Goal: Task Accomplishment & Management: Complete application form

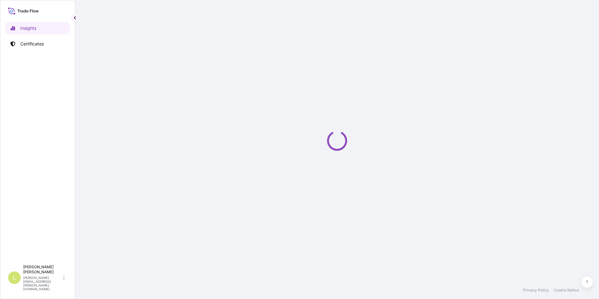
select select "2025"
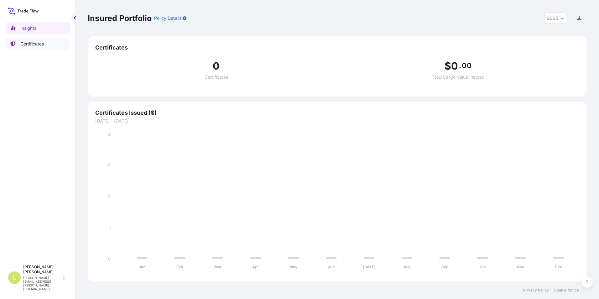
click at [31, 47] on link "Certificates" at bounding box center [37, 44] width 65 height 13
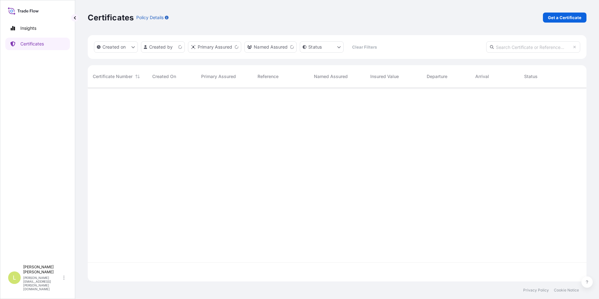
scroll to position [192, 494]
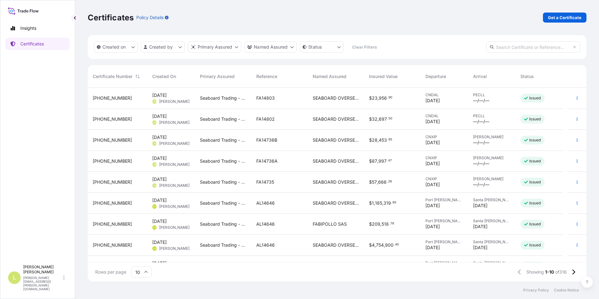
click at [285, 102] on div "FA14803" at bounding box center [279, 98] width 56 height 21
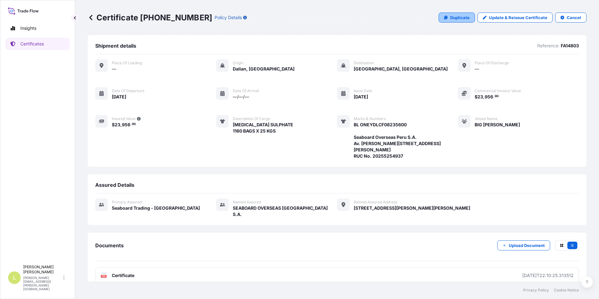
click at [454, 20] on p "Duplicate" at bounding box center [459, 17] width 19 height 6
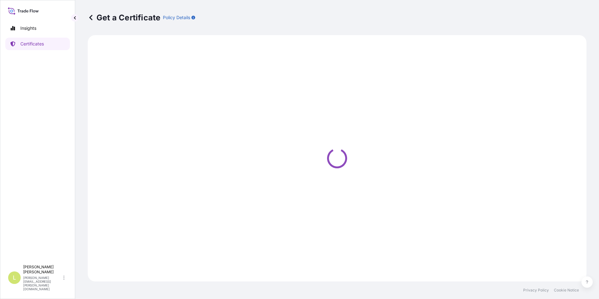
select select "Ocean Vessel"
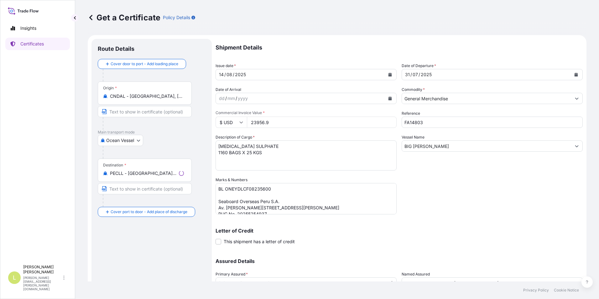
select select "31639"
click at [433, 124] on input "FA14803" at bounding box center [492, 122] width 181 height 11
type input "FA14800"
click at [254, 144] on textarea "[MEDICAL_DATA] SULPHATE 1160 BAGS X 25 KGS" at bounding box center [306, 155] width 181 height 30
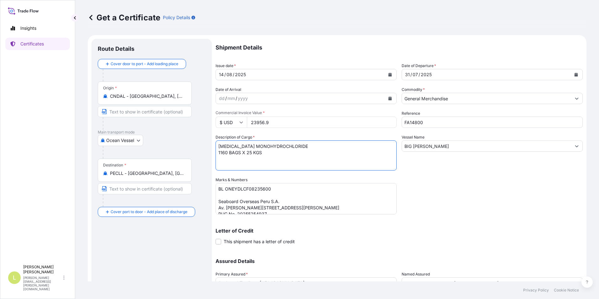
click at [223, 154] on textarea "[MEDICAL_DATA] SULPHATE 1160 BAGS X 25 KGS" at bounding box center [306, 155] width 181 height 30
type textarea "[MEDICAL_DATA] MONOHYDROCHLORIDE 3480 BAGS X 25 KGS"
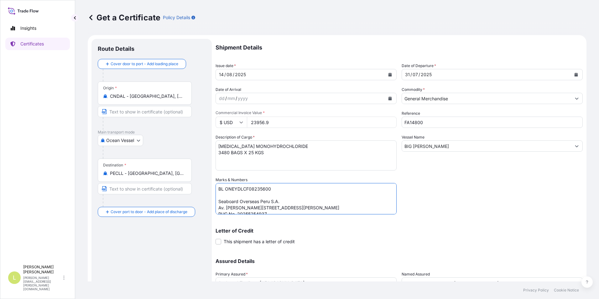
click at [244, 185] on textarea "BL ONEYDLCF08235600 Seaboard Overseas Peru S.A. Av. [PERSON_NAME][STREET_ADDRES…" at bounding box center [306, 198] width 181 height 31
click at [239, 186] on textarea "BL ONEYDLCF08235600 Seaboard Overseas Peru S.A. Av. [PERSON_NAME][STREET_ADDRES…" at bounding box center [306, 198] width 181 height 31
drag, startPoint x: 268, startPoint y: 189, endPoint x: 227, endPoint y: 191, distance: 41.4
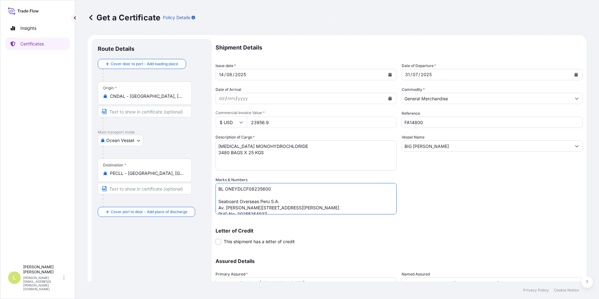
click at [227, 191] on textarea "BL ONEYDLCF08235600 Seaboard Overseas Peru S.A. Av. [PERSON_NAME][STREET_ADDRES…" at bounding box center [306, 198] width 181 height 31
paste textarea "76554"
type textarea "BL ONEYDLCF07655400 Seaboard Overseas Peru S.A. Av. [PERSON_NAME][STREET_ADDRES…"
click at [475, 205] on div "Shipment Details Issue date * [DATE] Date of Departure * [DATE] Date of Arrival…" at bounding box center [399, 176] width 367 height 275
click at [264, 124] on input "23956.9" at bounding box center [322, 122] width 150 height 11
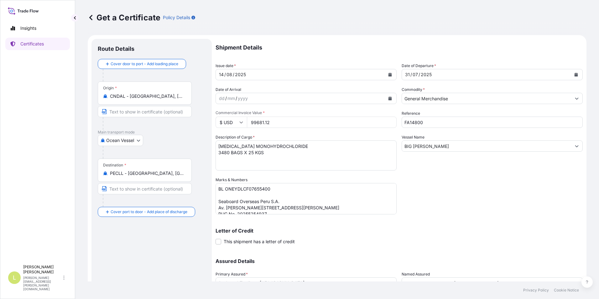
type input "99681.12"
click at [487, 187] on div "Shipment Details Issue date * [DATE] Date of Departure * [DATE] Date of Arrival…" at bounding box center [399, 176] width 367 height 275
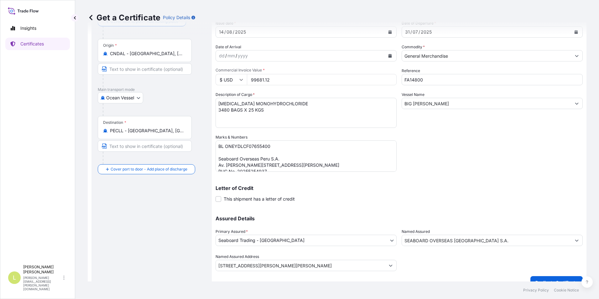
scroll to position [54, 0]
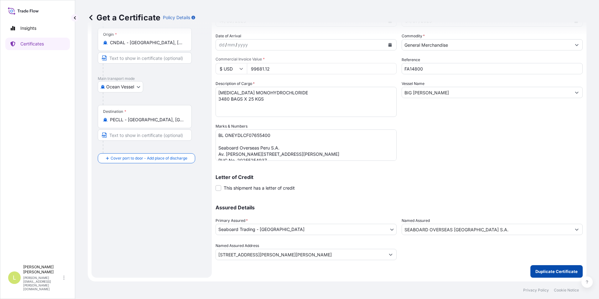
click at [537, 270] on p "Duplicate Certificate" at bounding box center [557, 271] width 42 height 6
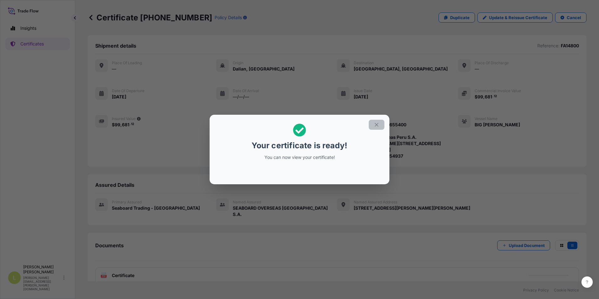
click at [376, 126] on icon "button" at bounding box center [377, 125] width 6 height 6
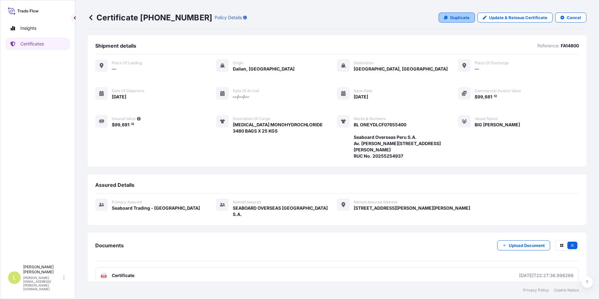
click at [445, 15] on link "Duplicate" at bounding box center [457, 18] width 36 height 10
select select "Ocean Vessel"
select select "31639"
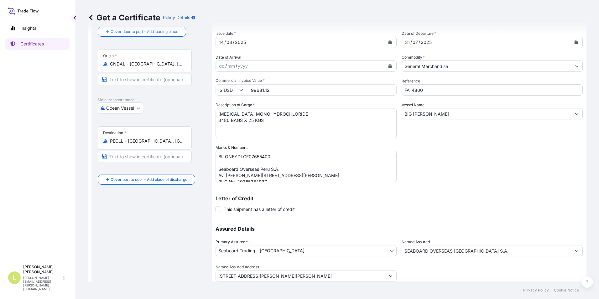
scroll to position [54, 0]
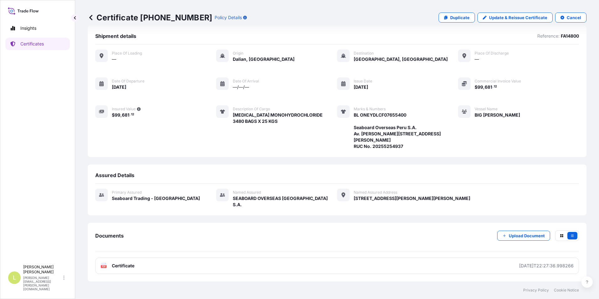
scroll to position [16, 0]
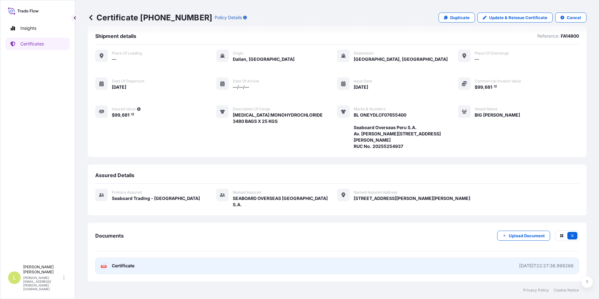
click at [119, 267] on span "Certificate" at bounding box center [123, 266] width 23 height 6
